Goal: Task Accomplishment & Management: Use online tool/utility

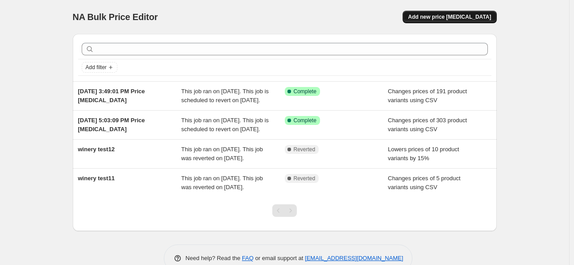
click at [447, 16] on span "Add new price change job" at bounding box center [449, 16] width 83 height 7
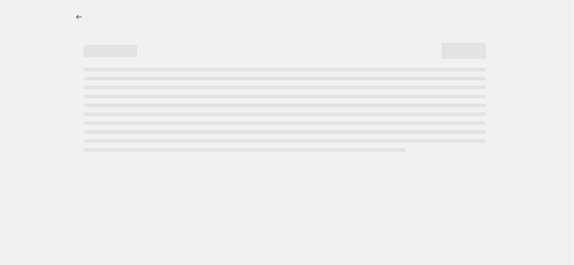
select select "percentage"
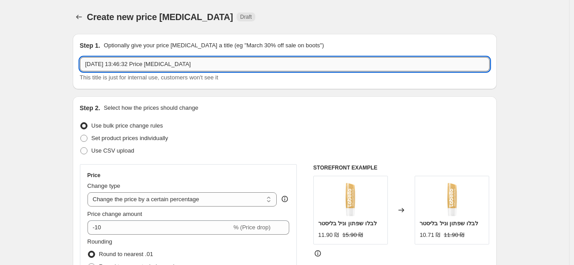
click at [129, 62] on input "21 Sept 2025, 13:46:32 Price change job" at bounding box center [285, 64] width 410 height 14
click at [81, 14] on icon "Price change jobs" at bounding box center [79, 16] width 9 height 9
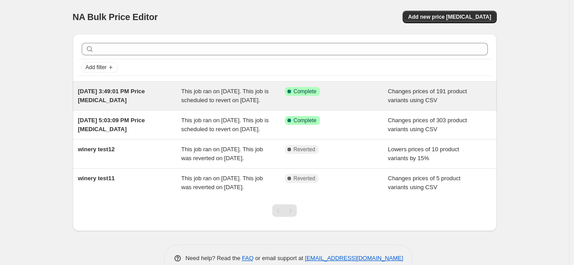
click at [127, 104] on div "Sep 9, 2025, 3:49:01 PM Price change job" at bounding box center [130, 96] width 104 height 18
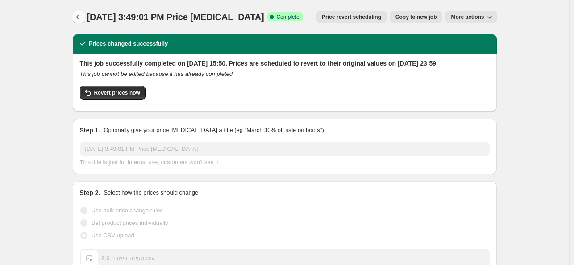
click at [77, 18] on icon "Price change jobs" at bounding box center [79, 16] width 9 height 9
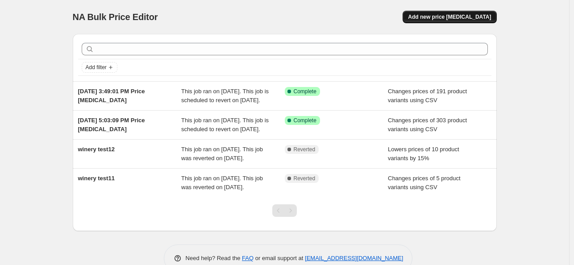
click at [467, 15] on span "Add new price change job" at bounding box center [449, 16] width 83 height 7
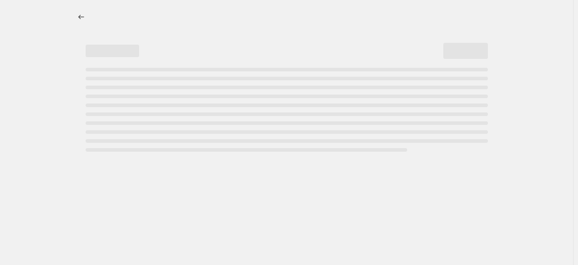
select select "percentage"
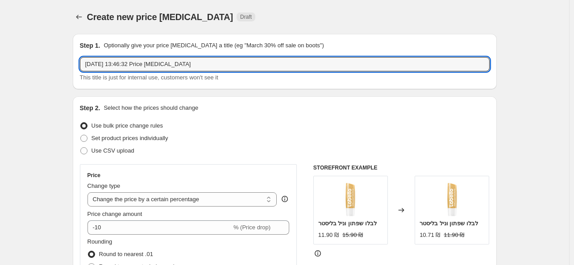
drag, startPoint x: 200, startPoint y: 64, endPoint x: 8, endPoint y: 64, distance: 192.4
type input "DESIGUAL 28.9"
click at [128, 150] on span "Use CSV upload" at bounding box center [112, 150] width 43 height 7
click at [81, 148] on input "Use CSV upload" at bounding box center [80, 147] width 0 height 0
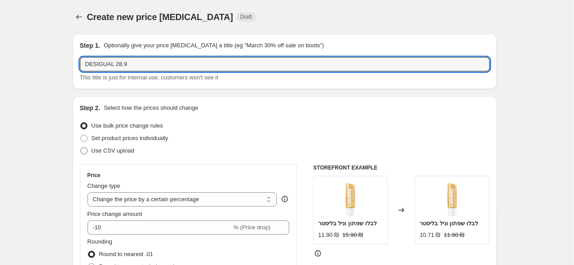
radio input "true"
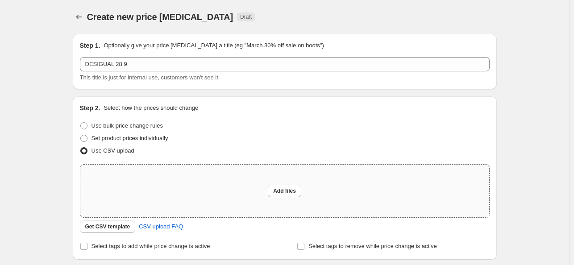
click at [282, 182] on div "Add files" at bounding box center [284, 191] width 409 height 53
type input "C:\fakepath\טעינה דזיגואל 27.9.csv"
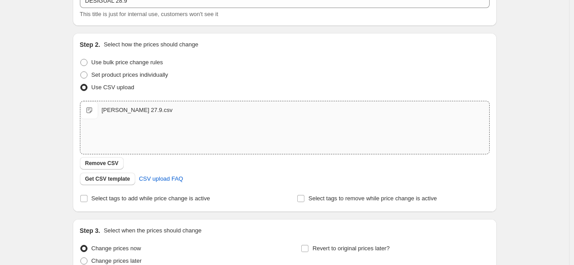
scroll to position [134, 0]
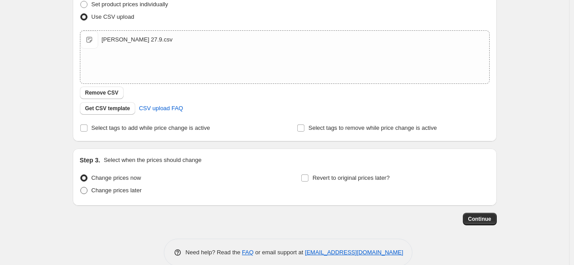
click at [108, 192] on span "Change prices later" at bounding box center [116, 190] width 50 height 7
click at [81, 187] on input "Change prices later" at bounding box center [80, 187] width 0 height 0
radio input "true"
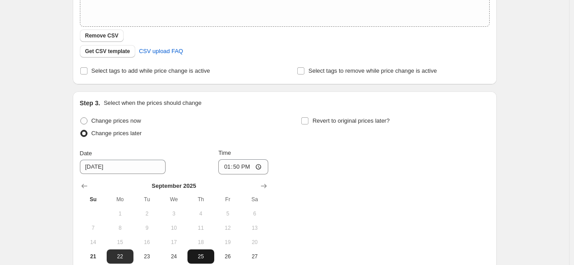
scroll to position [301, 0]
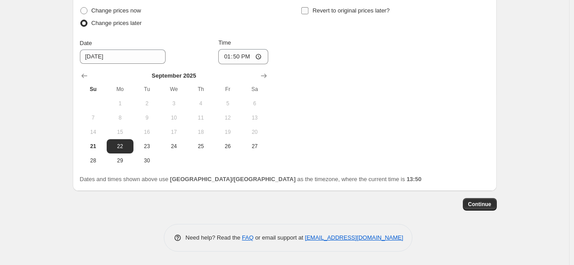
click at [308, 10] on input "Revert to original prices later?" at bounding box center [304, 10] width 7 height 7
checkbox input "true"
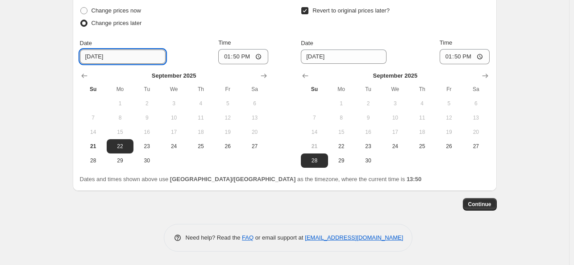
click at [112, 55] on input "9/22/2025" at bounding box center [123, 57] width 86 height 14
click at [97, 58] on input "9/22/2025" at bounding box center [123, 57] width 86 height 14
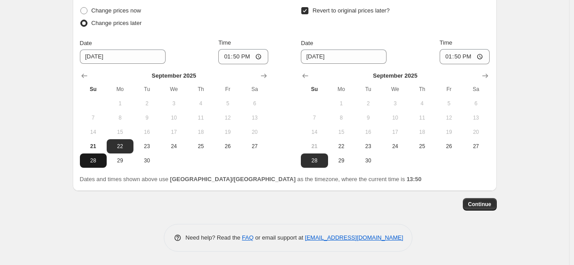
click at [95, 158] on span "28" at bounding box center [93, 160] width 20 height 7
click at [252, 145] on span "27" at bounding box center [255, 146] width 20 height 7
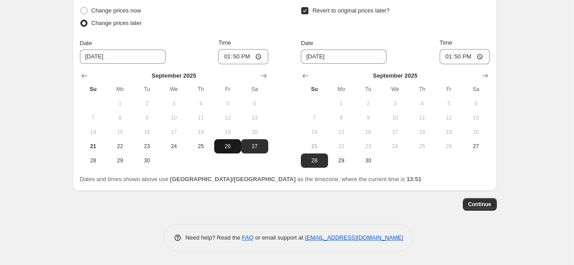
click at [229, 144] on span "26" at bounding box center [228, 146] width 20 height 7
type input "9/26/2025"
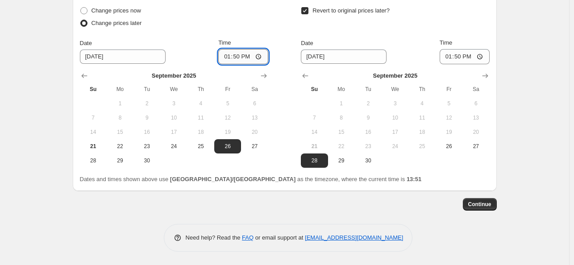
click at [239, 57] on input "13:50" at bounding box center [243, 56] width 50 height 15
type input "00:00"
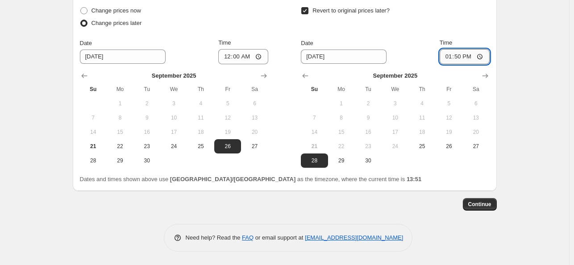
click at [464, 58] on input "13:50" at bounding box center [465, 56] width 50 height 15
type input "23:59"
click at [486, 204] on span "Continue" at bounding box center [479, 204] width 23 height 7
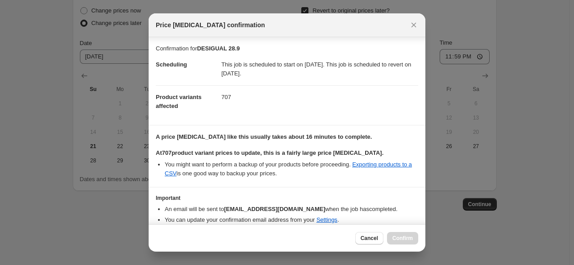
scroll to position [36, 0]
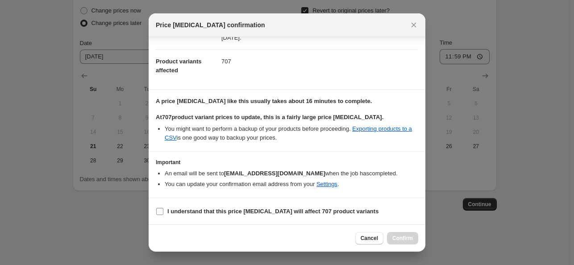
click at [158, 212] on input "I understand that this price change job will affect 707 product variants" at bounding box center [159, 211] width 7 height 7
checkbox input "true"
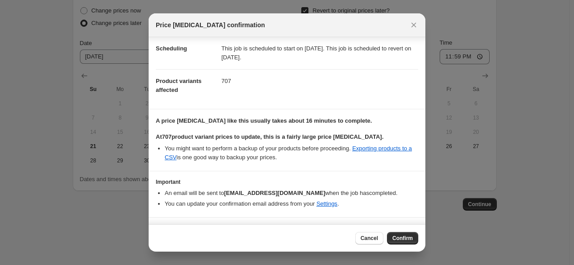
scroll to position [0, 0]
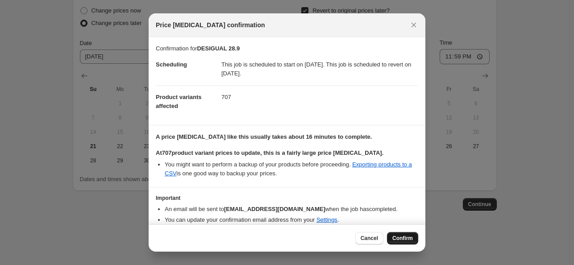
click at [403, 239] on span "Confirm" at bounding box center [402, 238] width 21 height 7
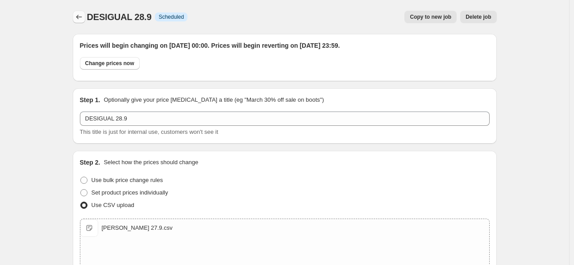
click at [81, 17] on icon "Price change jobs" at bounding box center [79, 16] width 9 height 9
